Goal: Find specific page/section: Find specific page/section

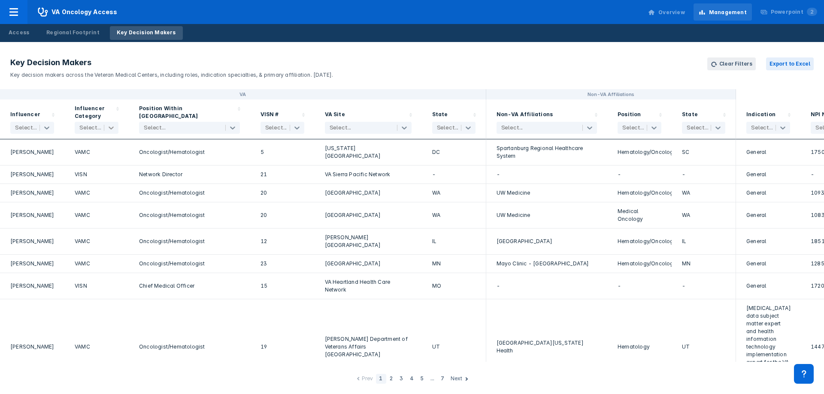
click at [110, 126] on icon at bounding box center [111, 128] width 9 height 9
click at [179, 369] on div "Key Decision Makers Key decision makers across the Veteran Medical Centers, inc…" at bounding box center [412, 218] width 824 height 352
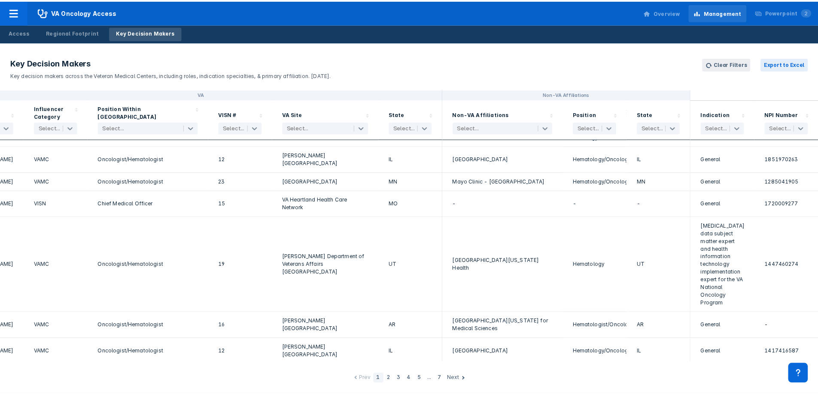
scroll to position [0, 47]
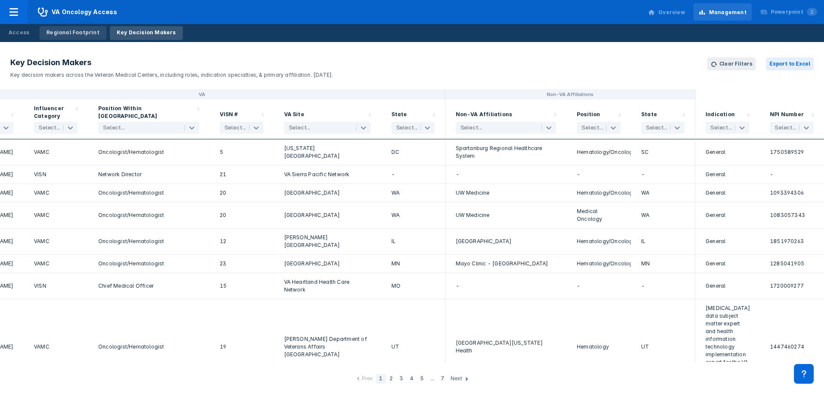
click at [91, 31] on div "Regional Footprint" at bounding box center [72, 33] width 53 height 8
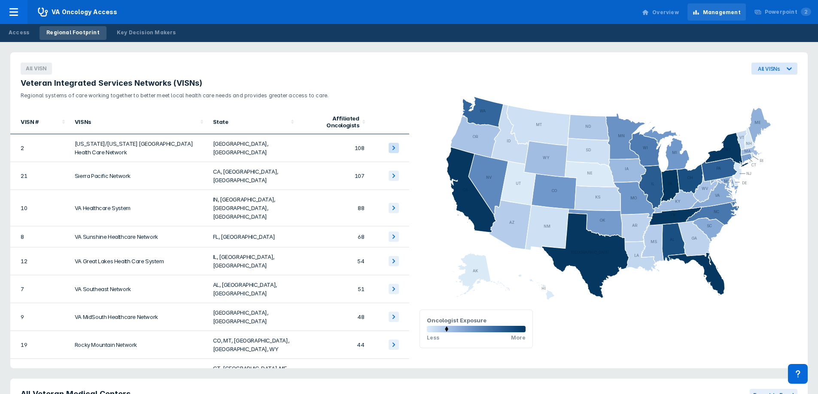
click at [388, 143] on icon at bounding box center [393, 148] width 10 height 10
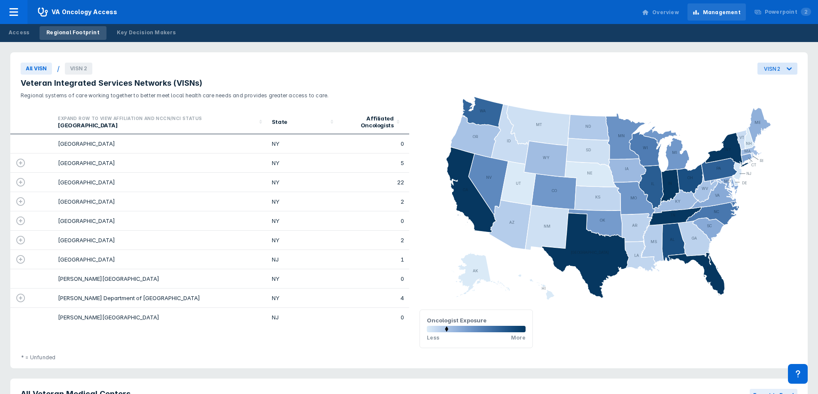
click at [21, 163] on icon at bounding box center [20, 163] width 9 height 9
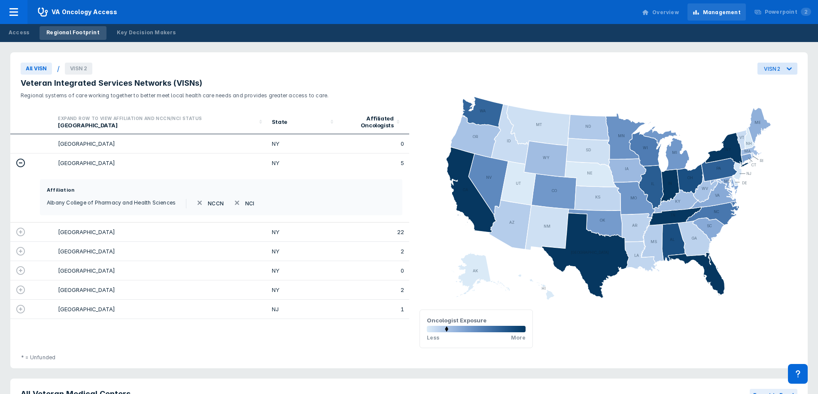
click at [16, 231] on icon at bounding box center [20, 232] width 10 height 10
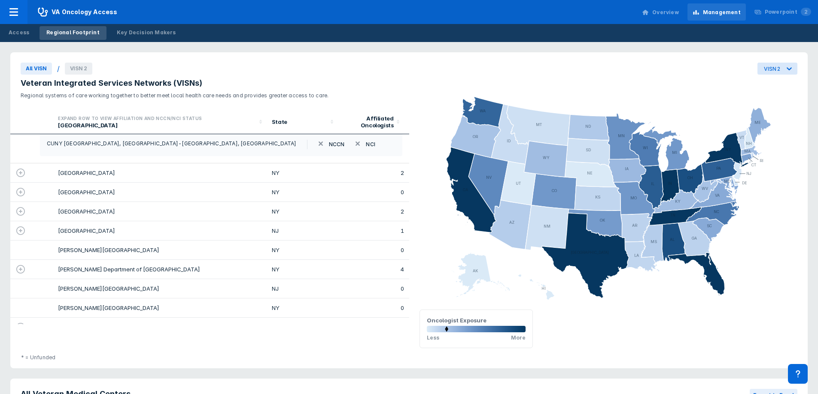
scroll to position [129, 0]
click at [18, 178] on icon at bounding box center [20, 172] width 10 height 10
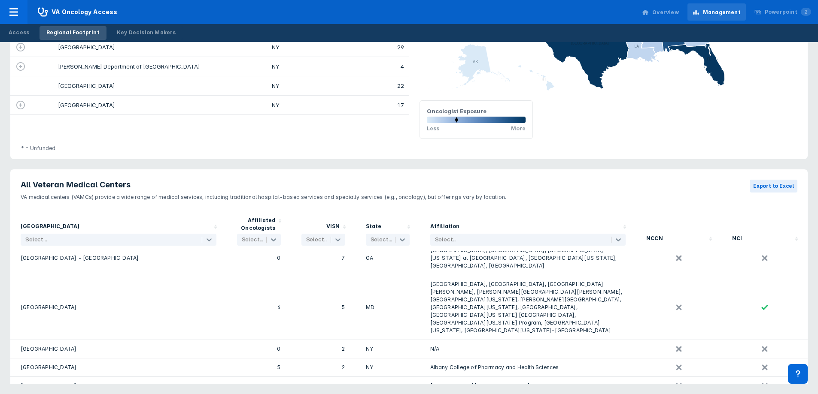
scroll to position [429, 0]
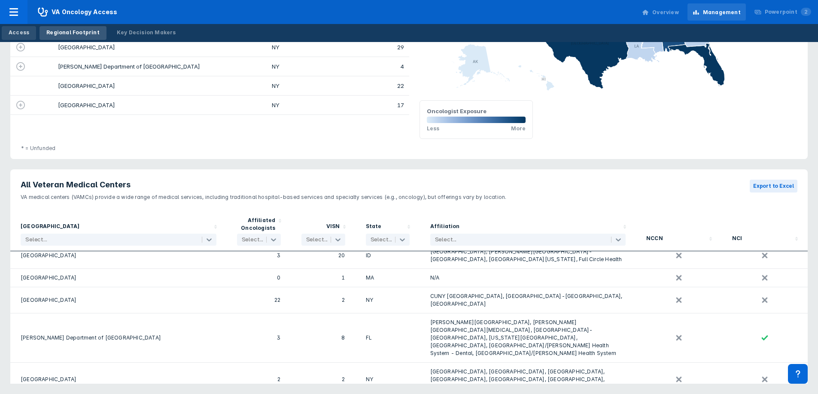
click at [27, 34] on div "Access" at bounding box center [19, 33] width 21 height 8
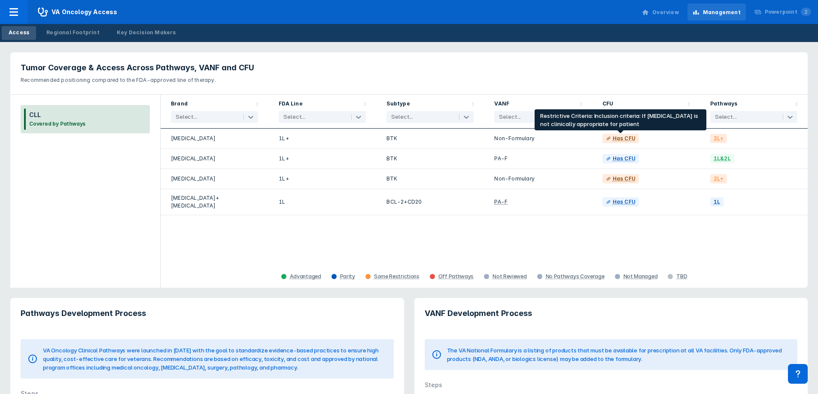
click at [630, 137] on div "Has CFU" at bounding box center [624, 139] width 23 height 8
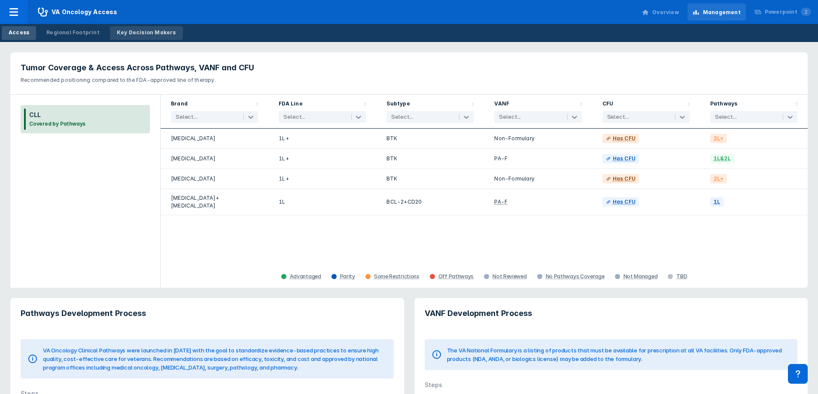
click at [164, 30] on div "Key Decision Makers" at bounding box center [146, 33] width 59 height 8
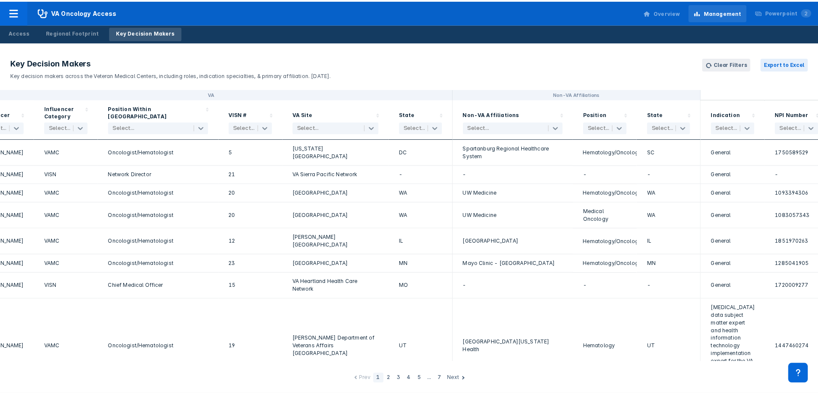
scroll to position [0, 39]
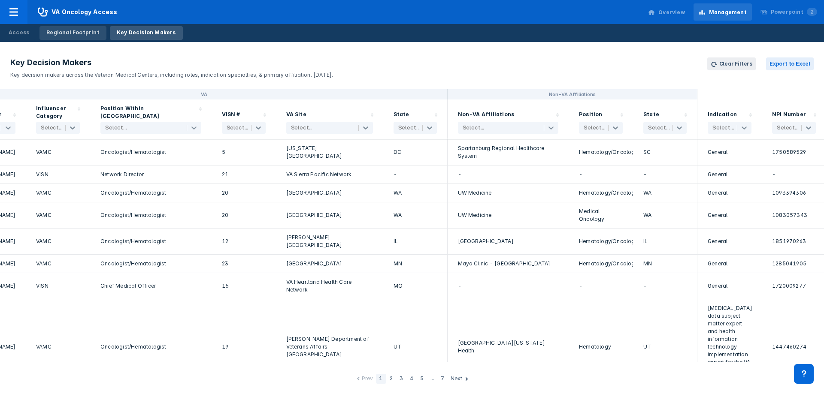
click at [86, 30] on div "Regional Footprint" at bounding box center [72, 33] width 53 height 8
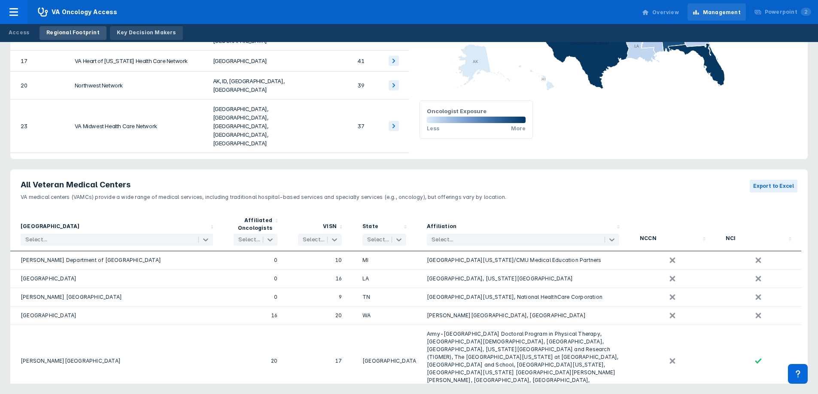
click at [137, 26] on link "Key Decision Makers" at bounding box center [146, 33] width 73 height 14
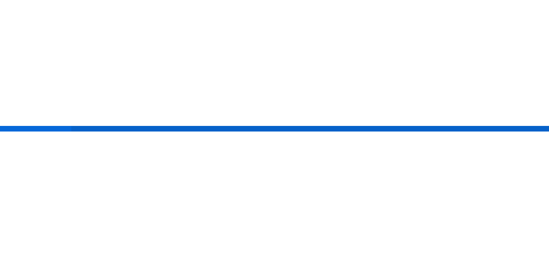
scroll to position [0, 47]
